Goal: Find specific page/section: Find specific page/section

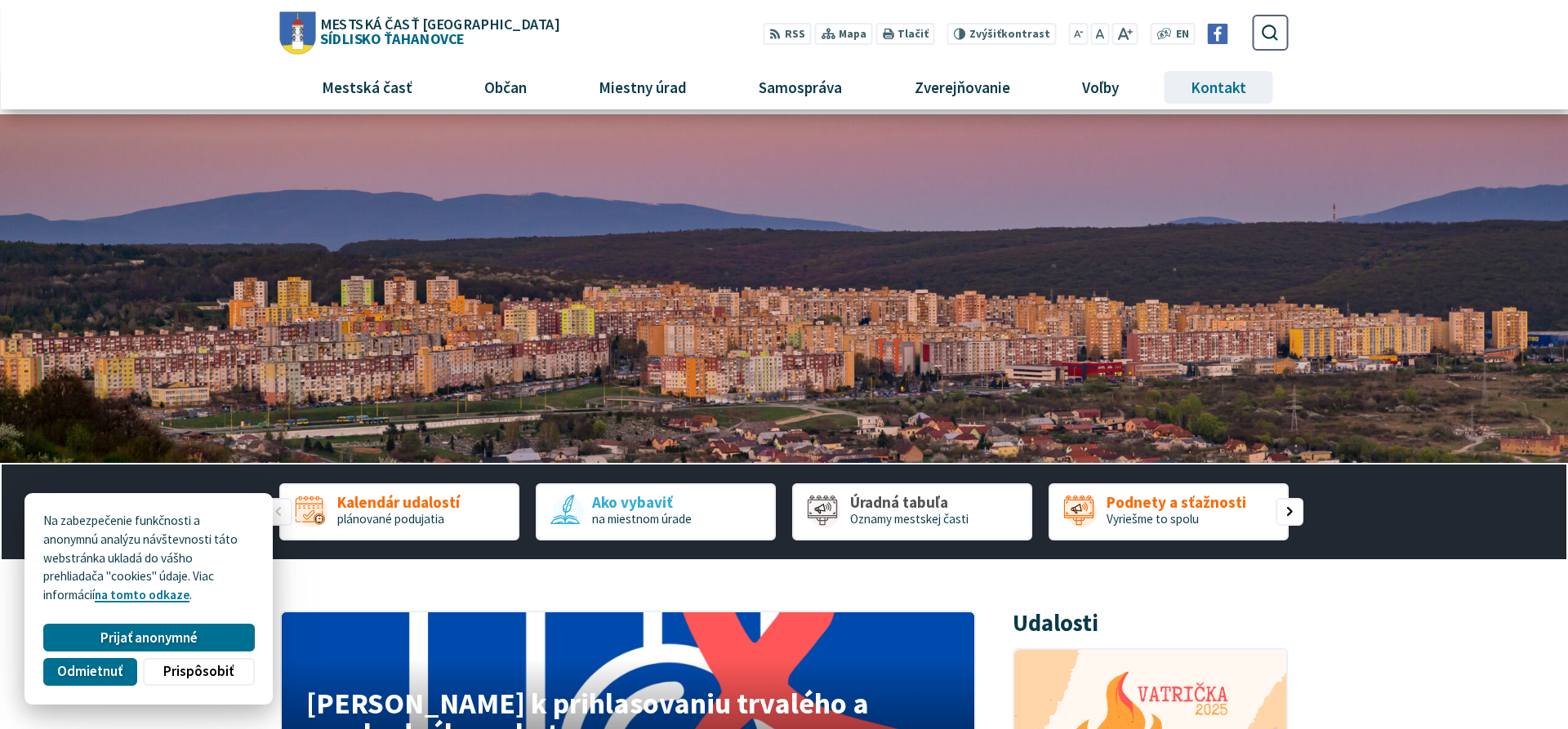
click at [1216, 86] on span "Kontakt" at bounding box center [1218, 87] width 68 height 45
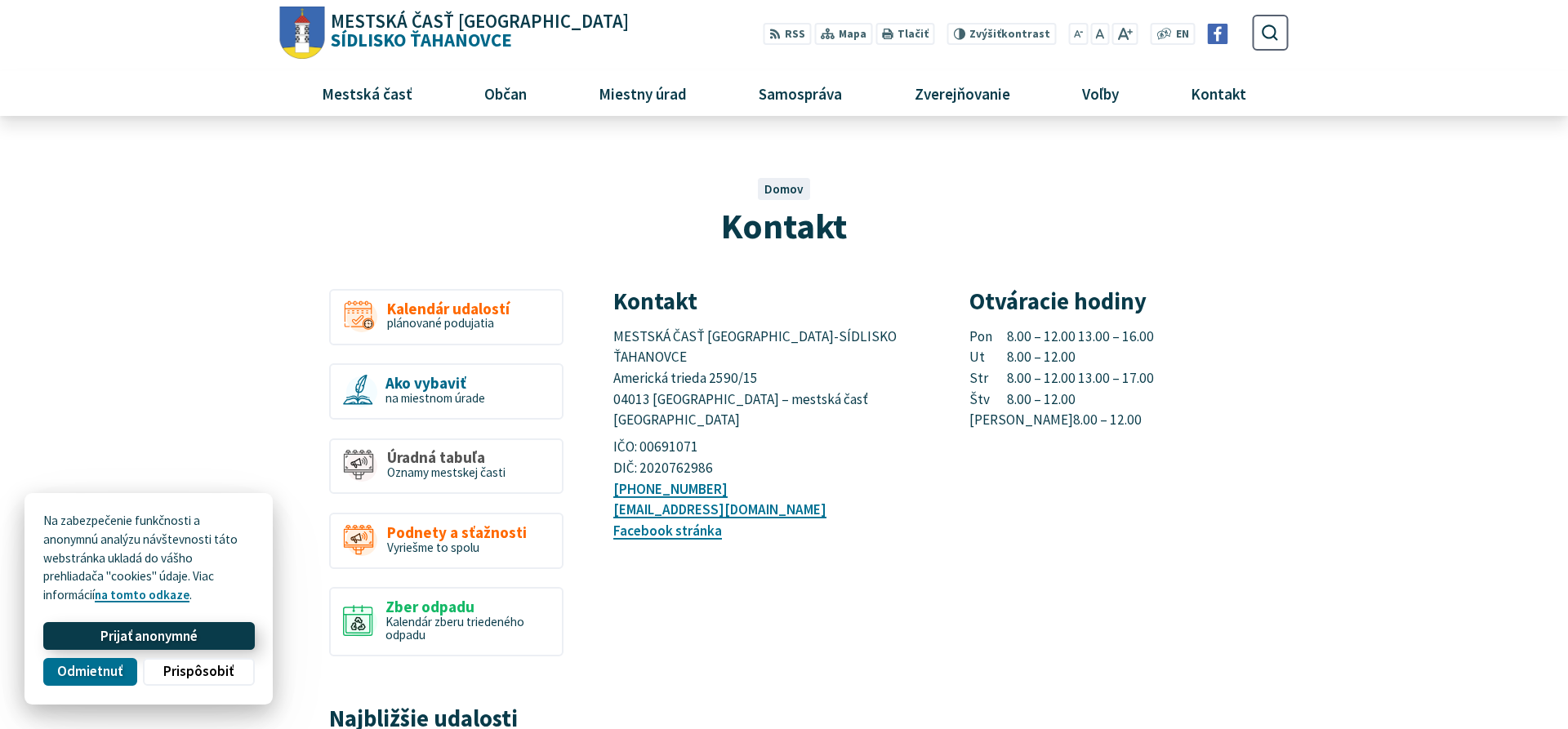
click at [147, 638] on span "Prijať anonymné" at bounding box center [149, 637] width 97 height 17
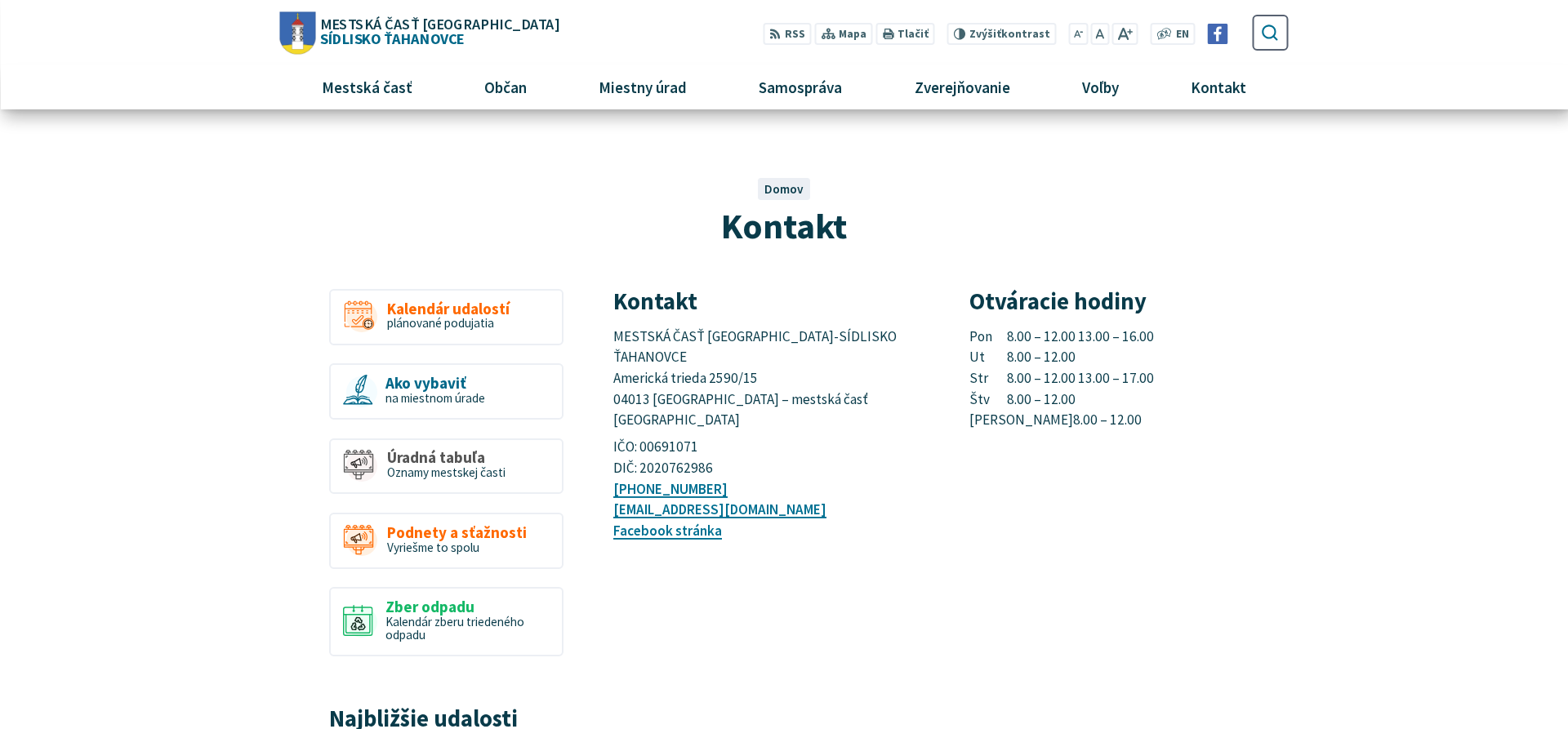
click at [1276, 30] on use "submit" at bounding box center [1270, 32] width 16 height 16
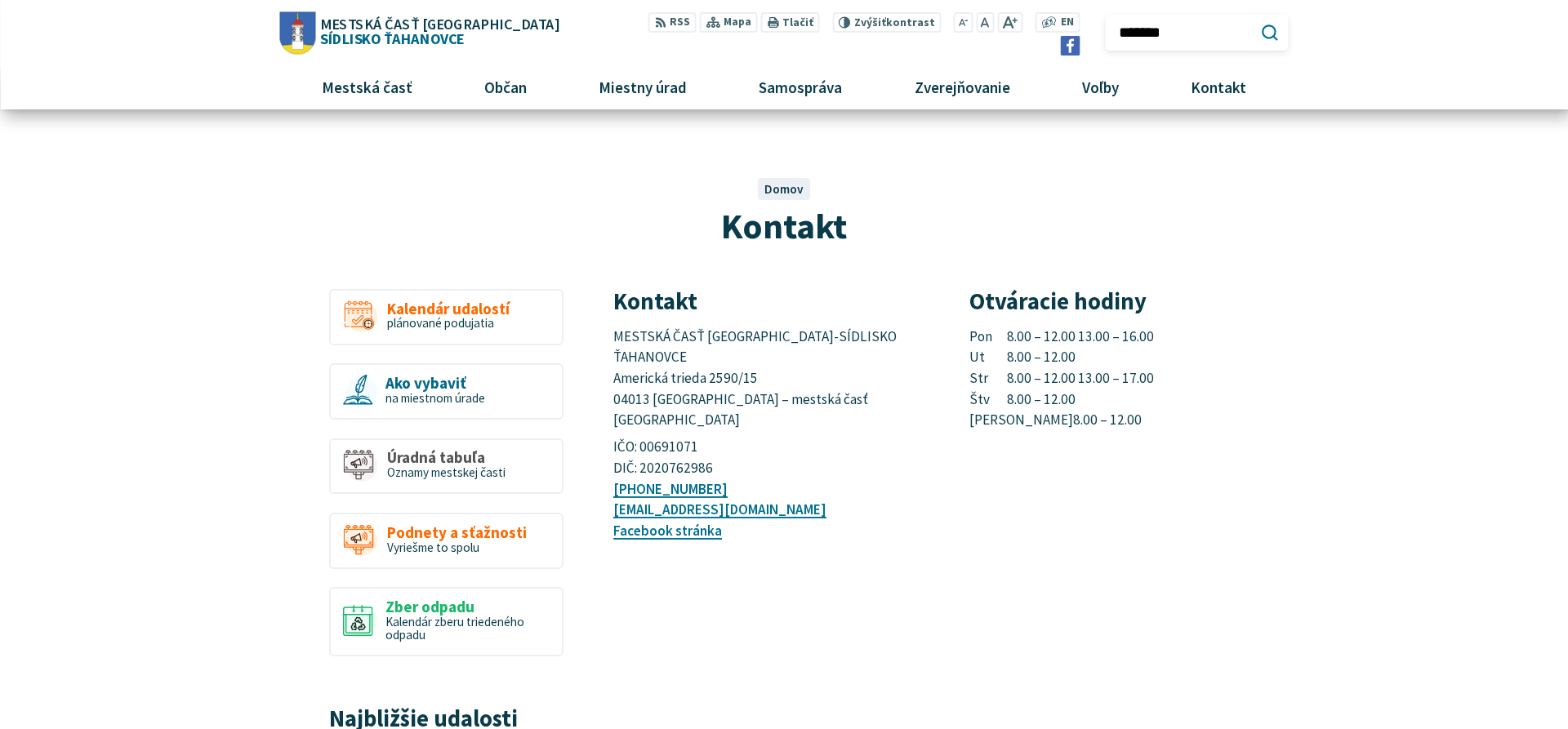
type input "*******"
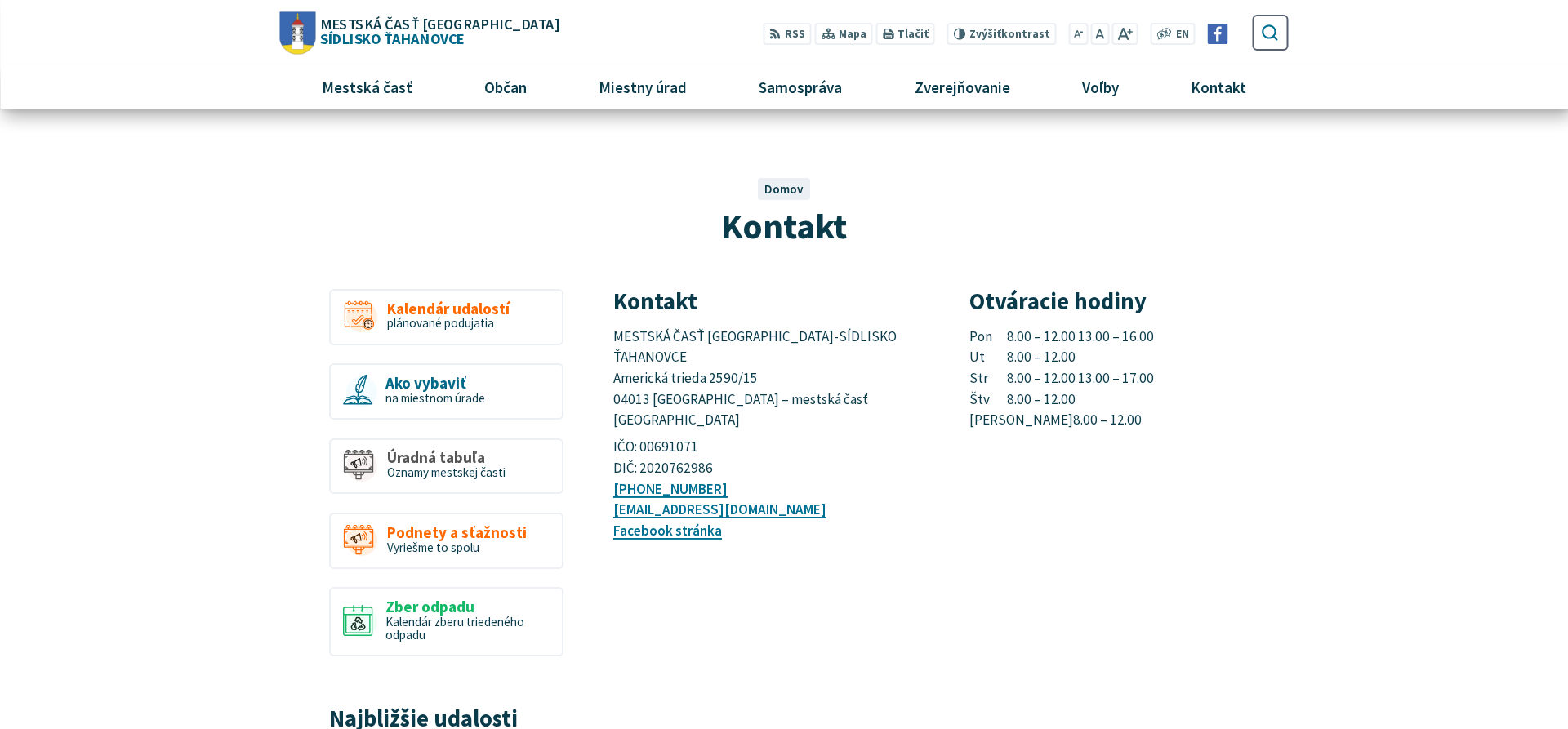
click at [1266, 31] on icon "submit" at bounding box center [1270, 32] width 18 height 18
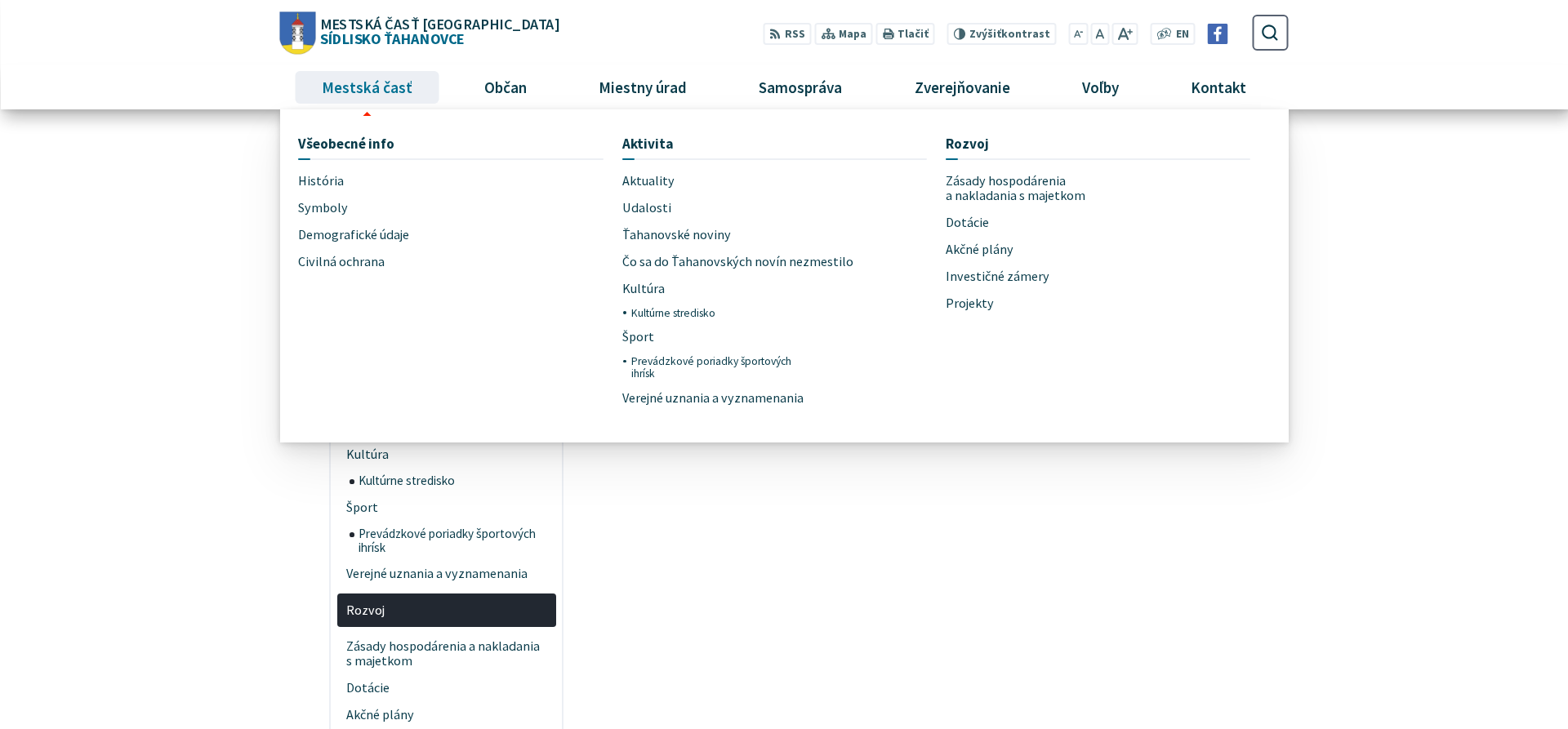
click at [392, 82] on span "Mestská časť" at bounding box center [367, 87] width 103 height 45
